Goal: Check status: Check status

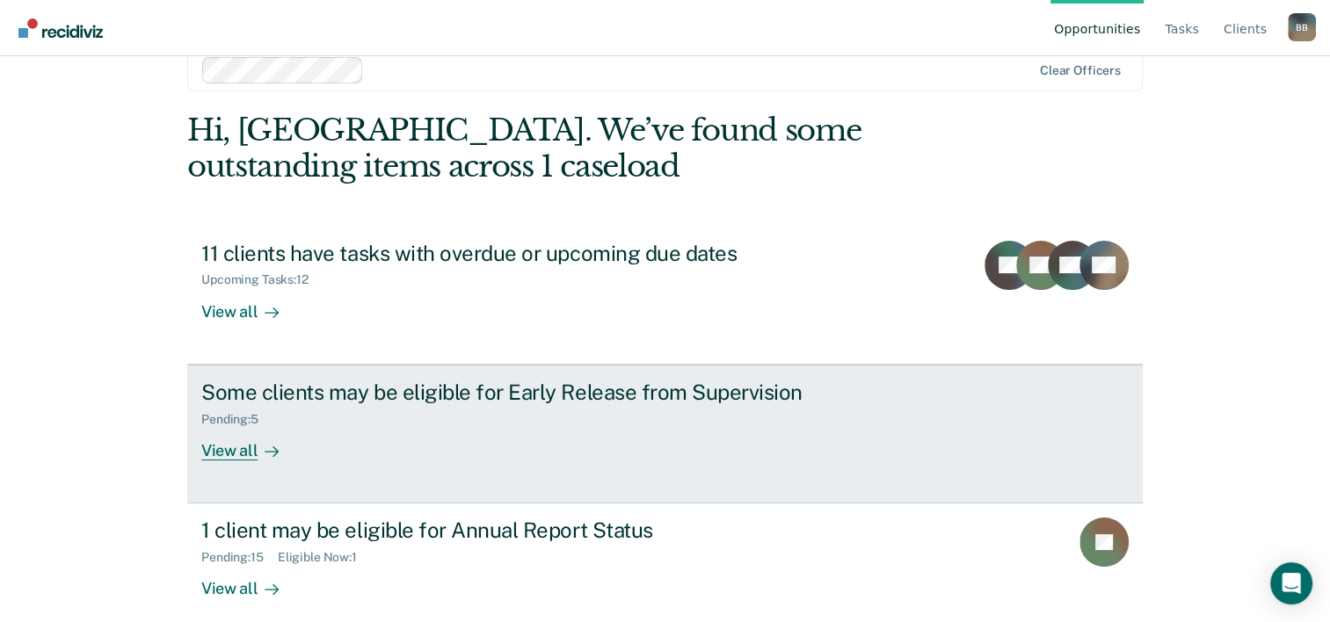
scroll to position [54, 0]
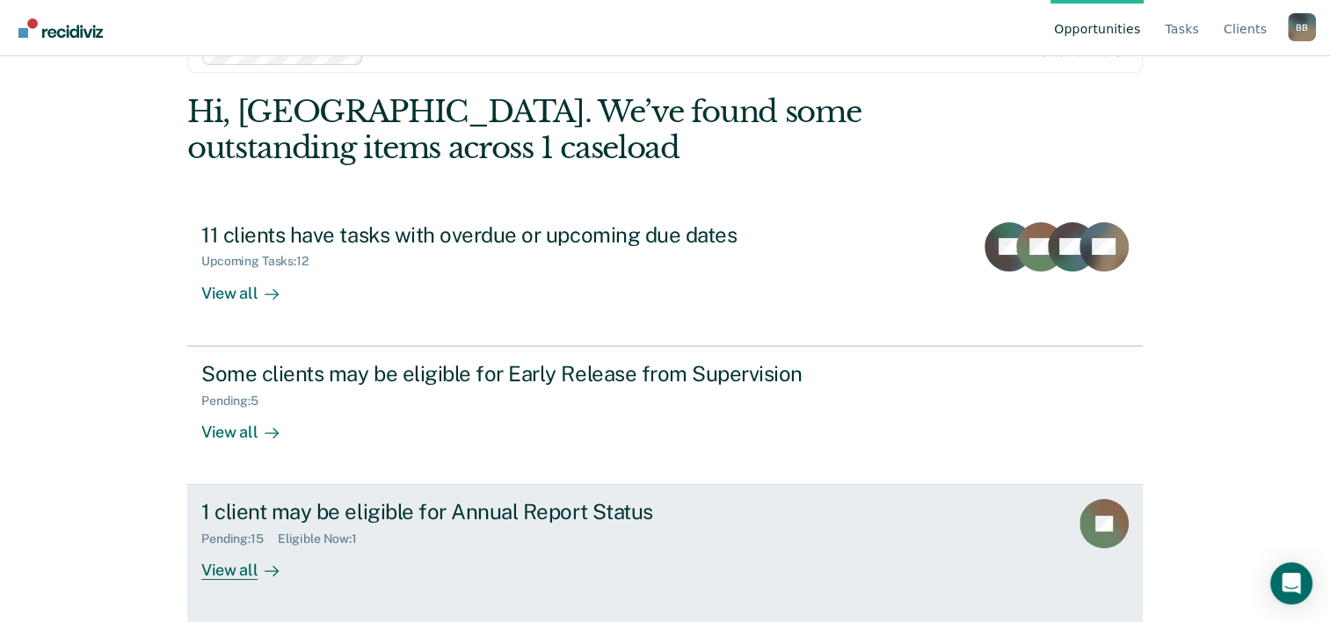
click at [428, 534] on div "Pending : 15 Eligible Now : 1" at bounding box center [509, 536] width 617 height 22
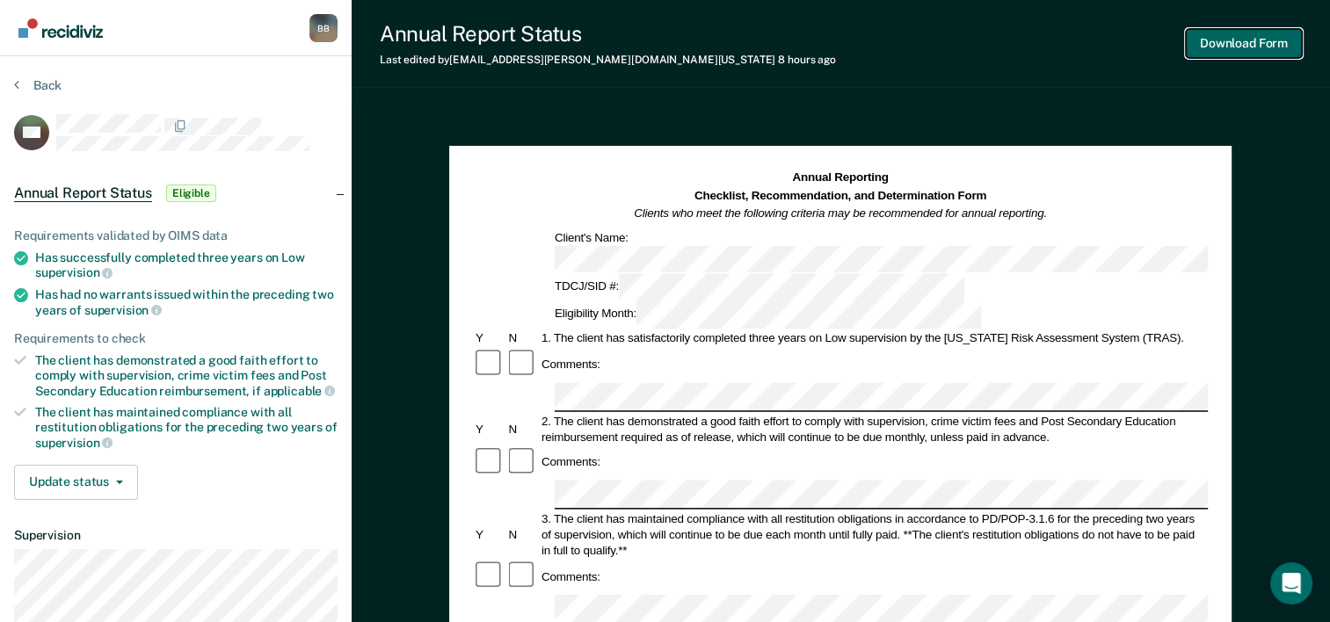
click at [1245, 50] on button "Download Form" at bounding box center [1244, 43] width 116 height 29
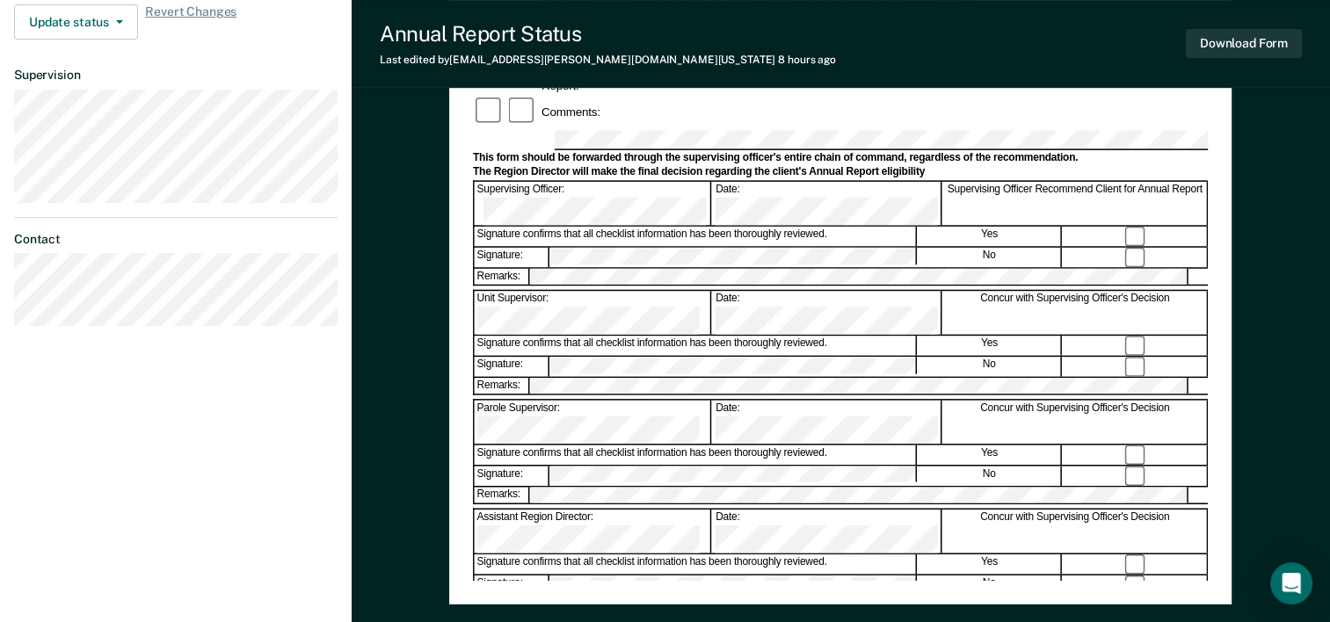
scroll to position [504, 0]
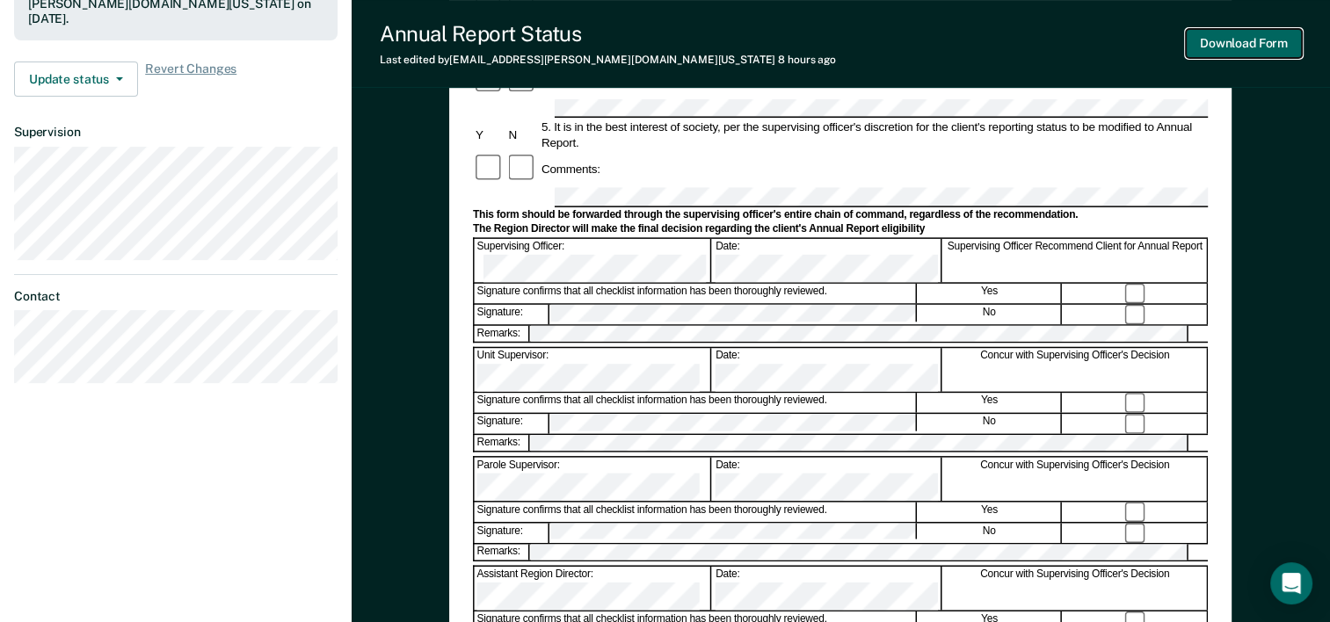
click at [1241, 47] on button "Download Form" at bounding box center [1244, 43] width 116 height 29
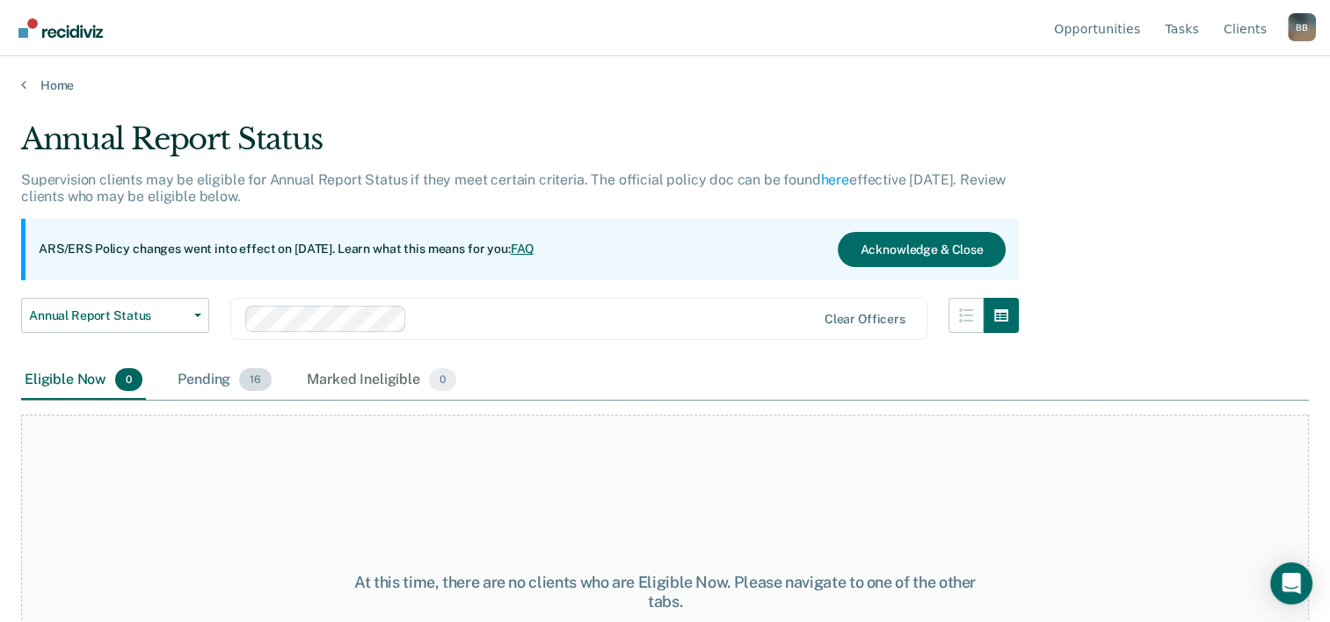
click at [208, 381] on div "Pending 16" at bounding box center [224, 380] width 101 height 39
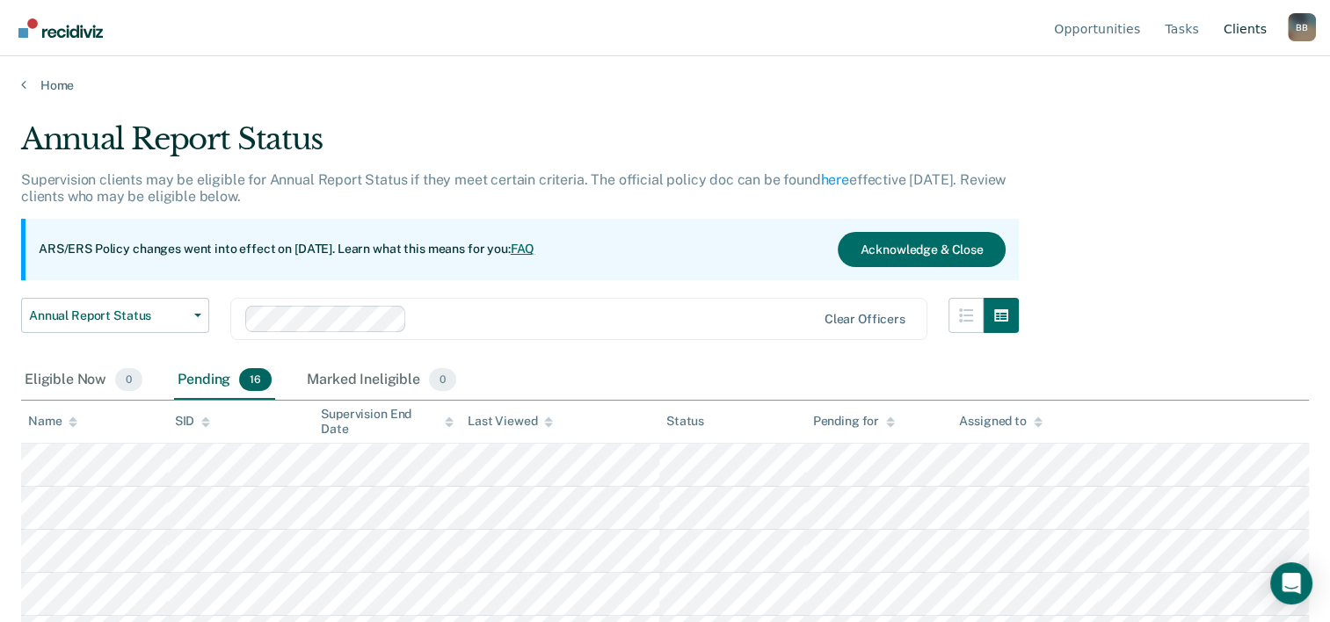
click at [1234, 25] on link "Client s" at bounding box center [1245, 28] width 50 height 56
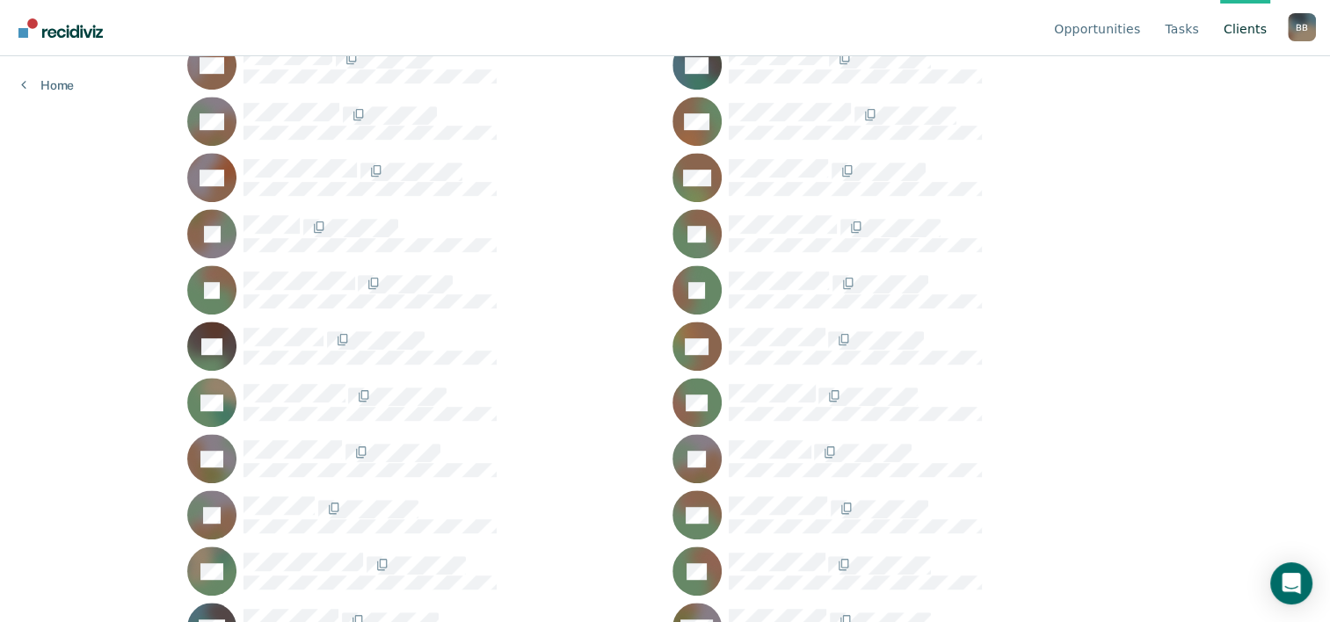
scroll to position [1039, 0]
